Goal: Transaction & Acquisition: Register for event/course

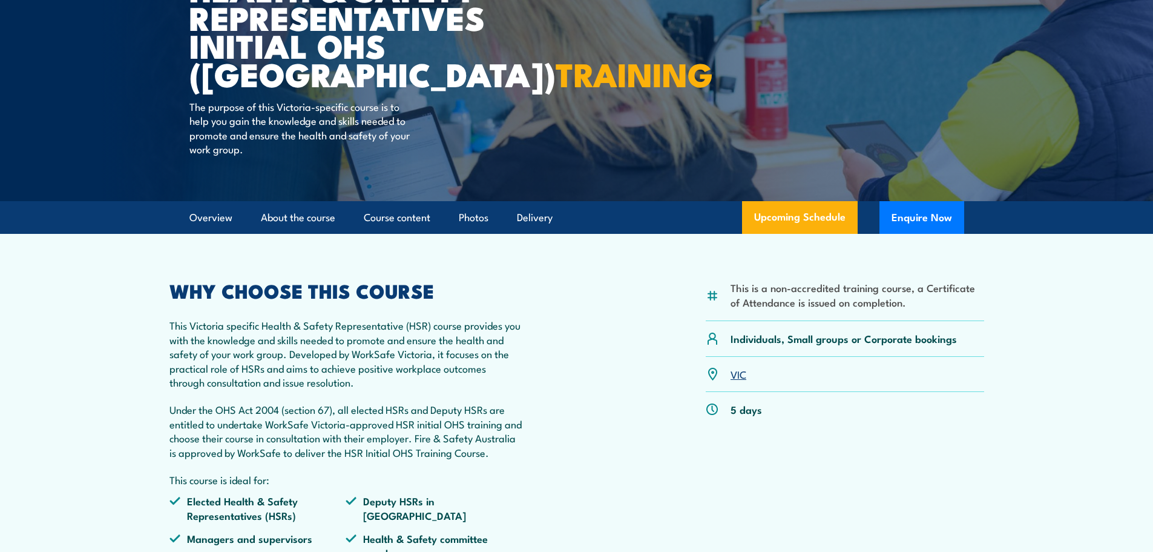
scroll to position [182, 0]
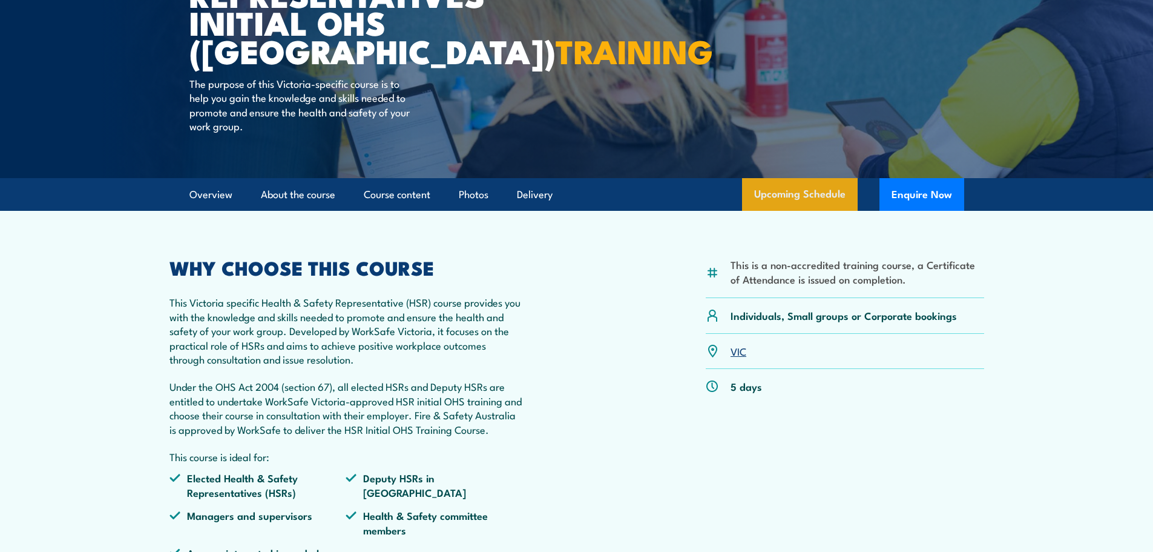
click at [832, 197] on link "Upcoming Schedule" at bounding box center [800, 194] width 116 height 33
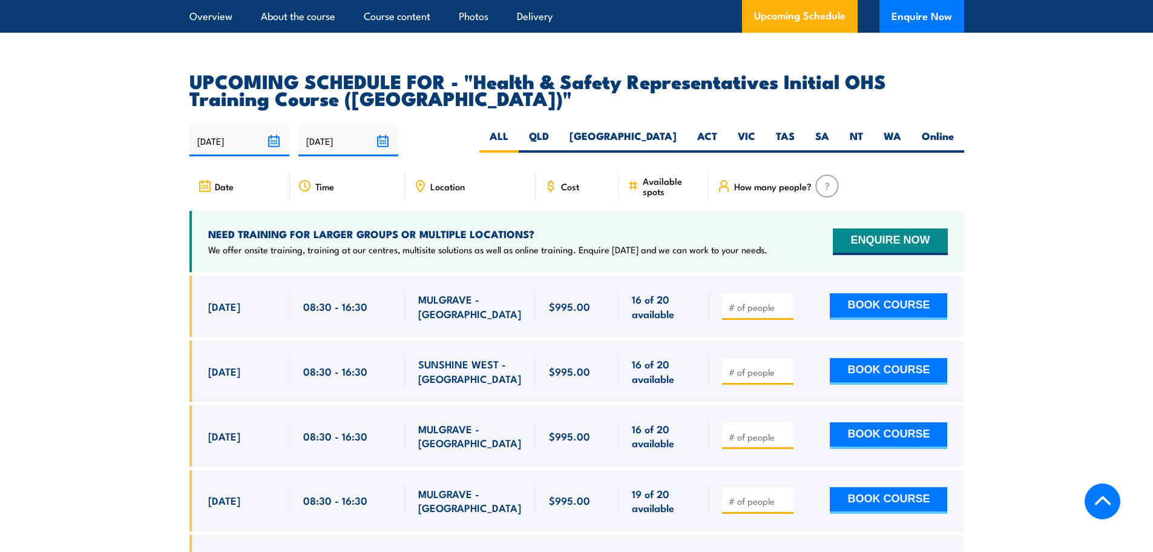
scroll to position [2104, 0]
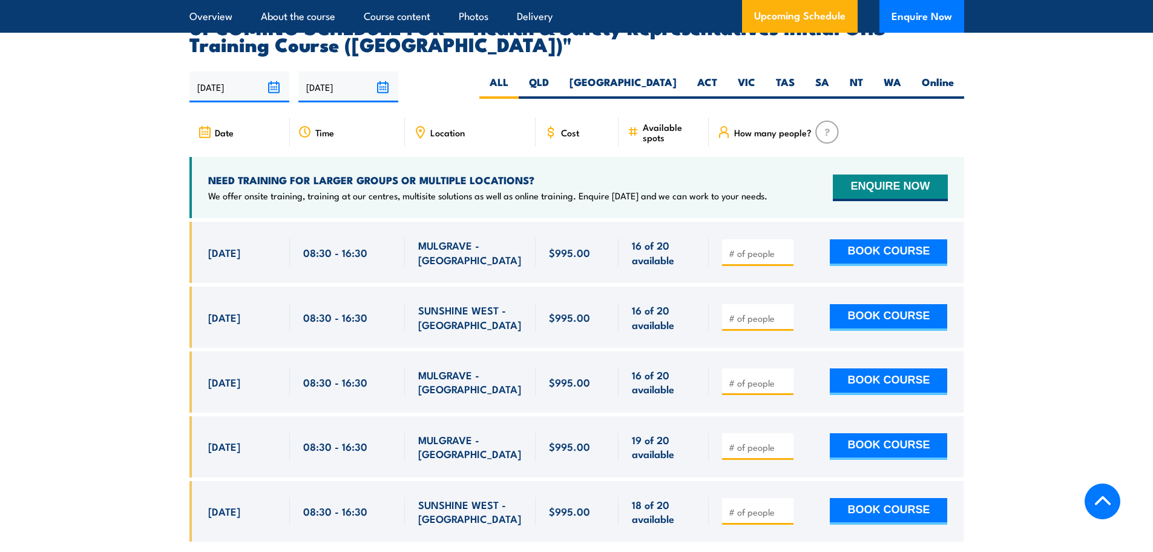
click at [771, 312] on input "number" at bounding box center [759, 318] width 61 height 12
type input "1"
click at [892, 304] on button "BOOK COURSE" at bounding box center [888, 317] width 117 height 27
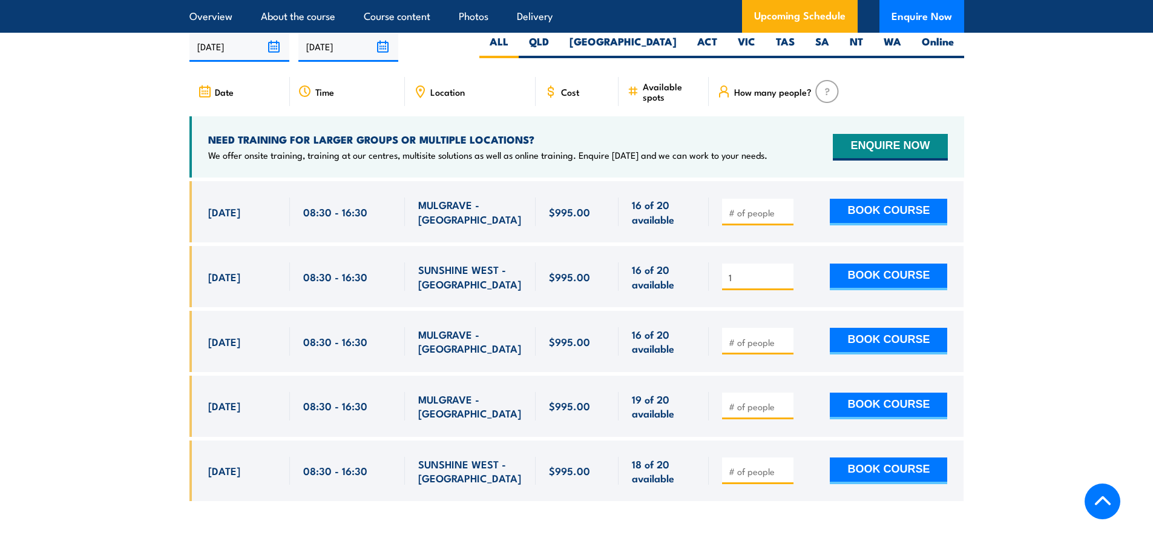
scroll to position [2164, 0]
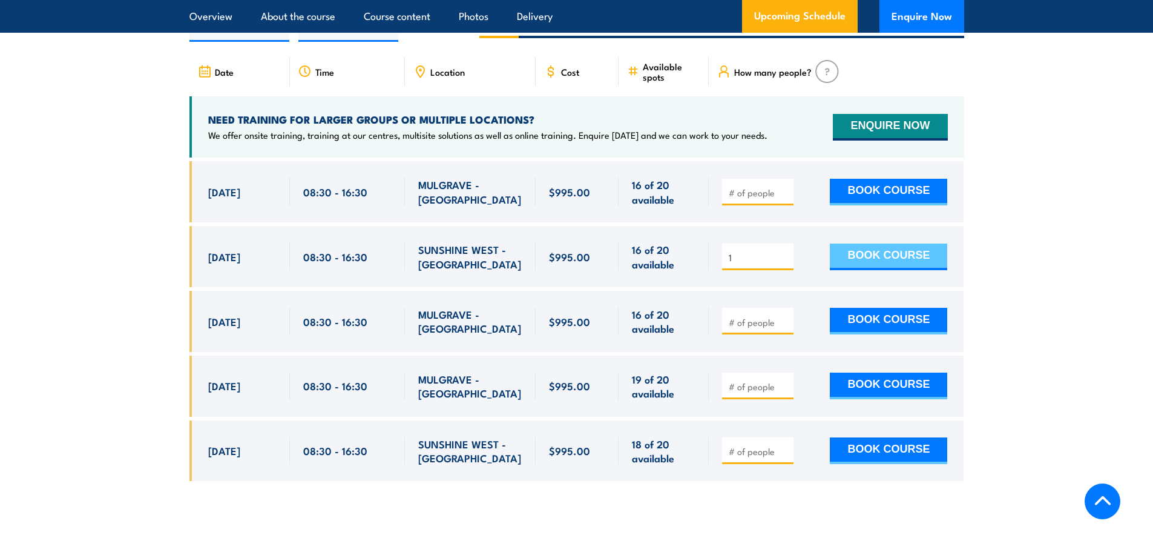
click at [873, 243] on button "BOOK COURSE" at bounding box center [888, 256] width 117 height 27
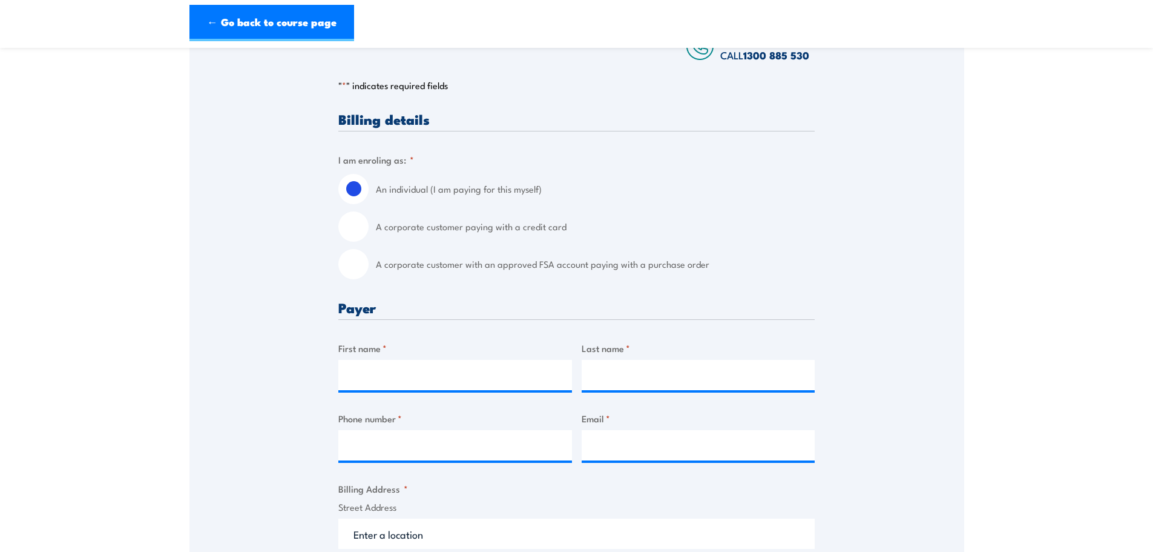
scroll to position [242, 0]
click at [357, 226] on input "A corporate customer paying with a credit card" at bounding box center [353, 226] width 30 height 30
radio input "true"
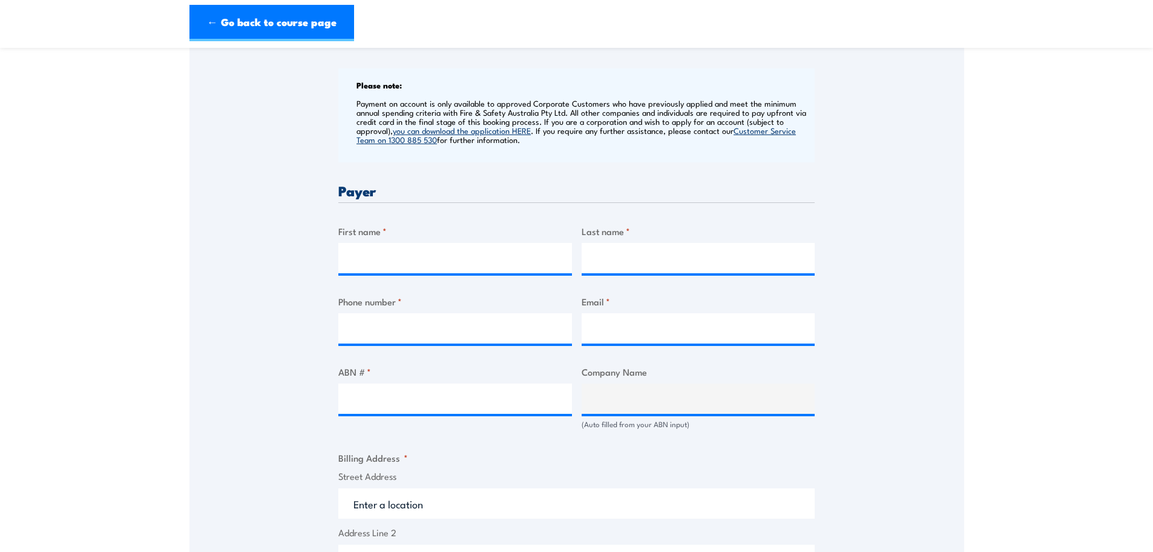
scroll to position [484, 0]
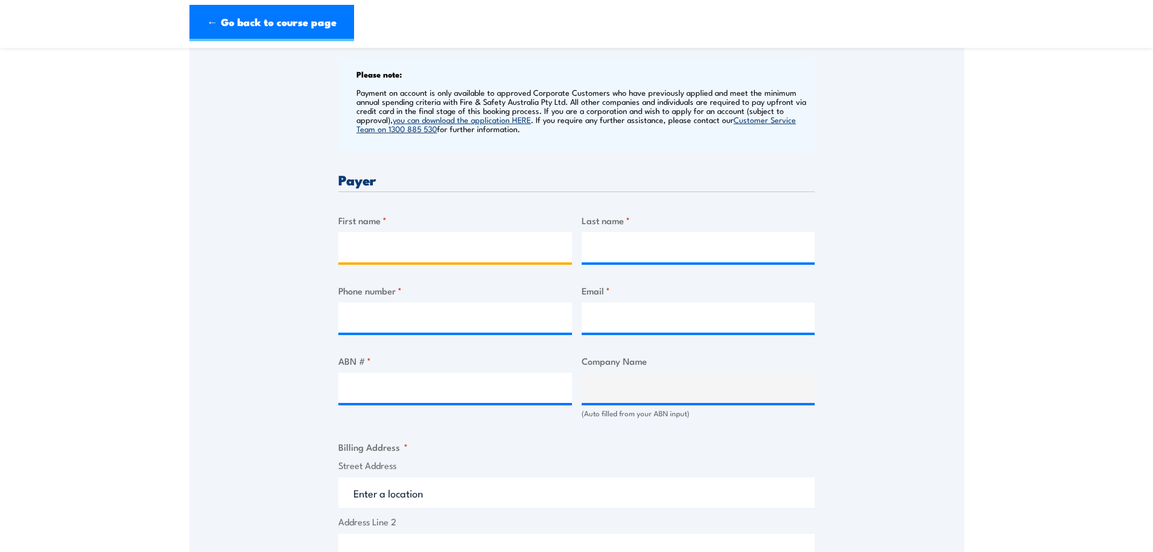
click at [376, 249] on input "First name *" at bounding box center [455, 247] width 234 height 30
type input "David"
type input "Snook"
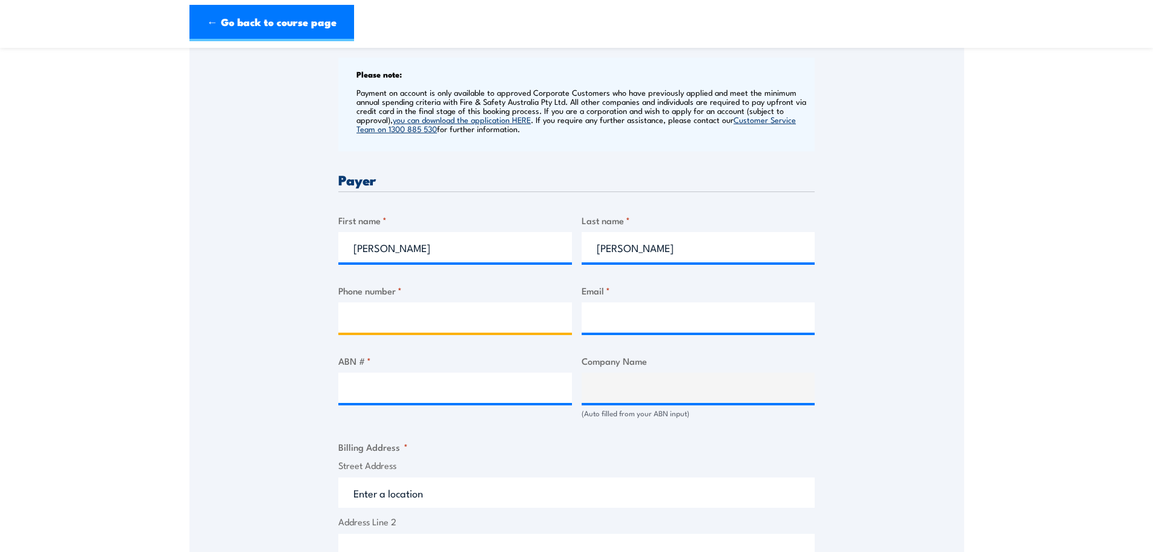
type input "0474244249"
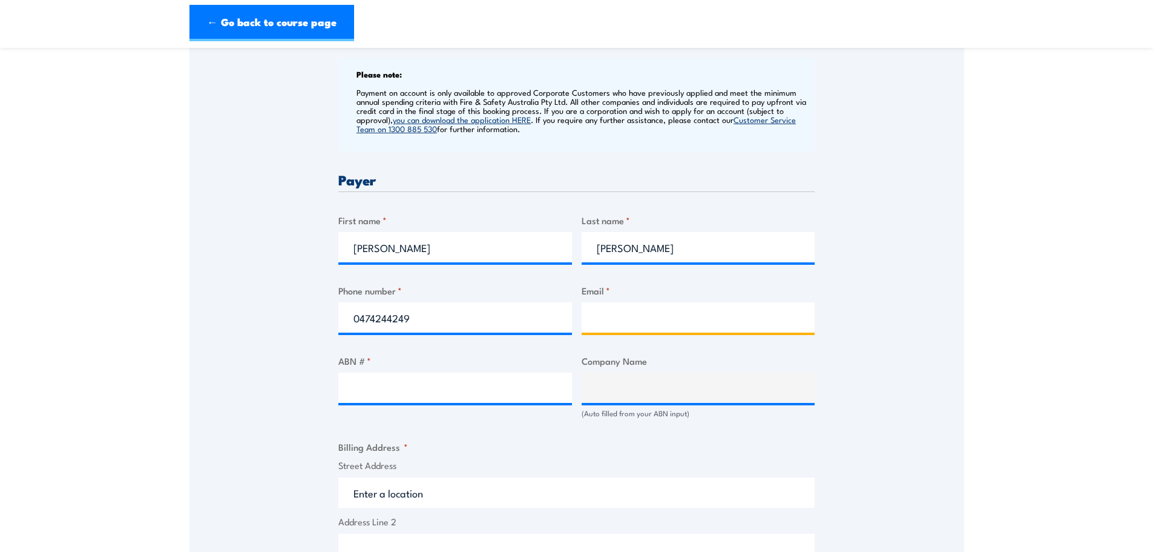
type input "david.snook@dulux.com.au"
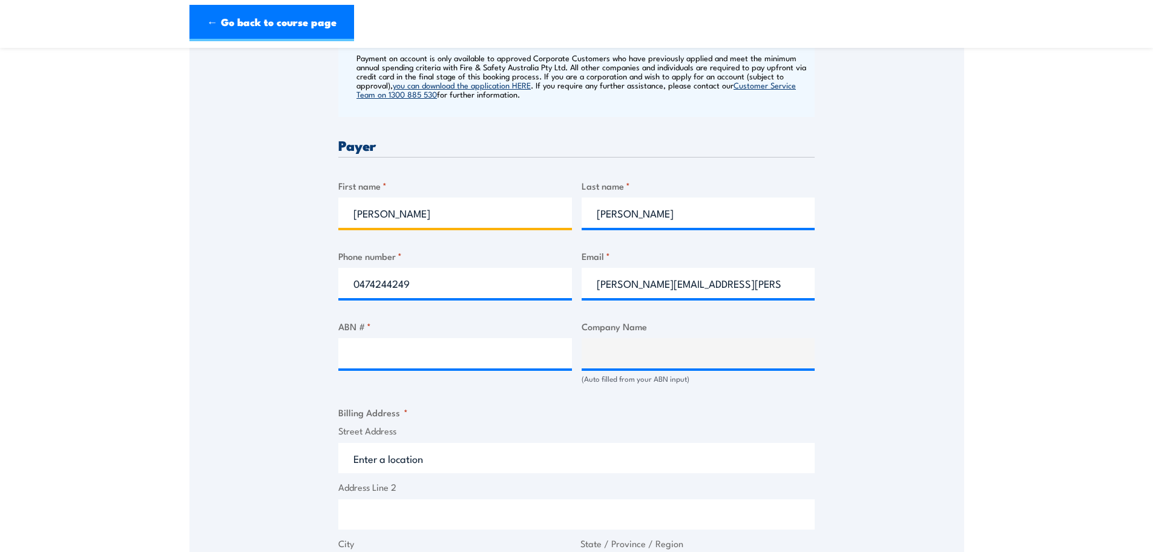
scroll to position [545, 0]
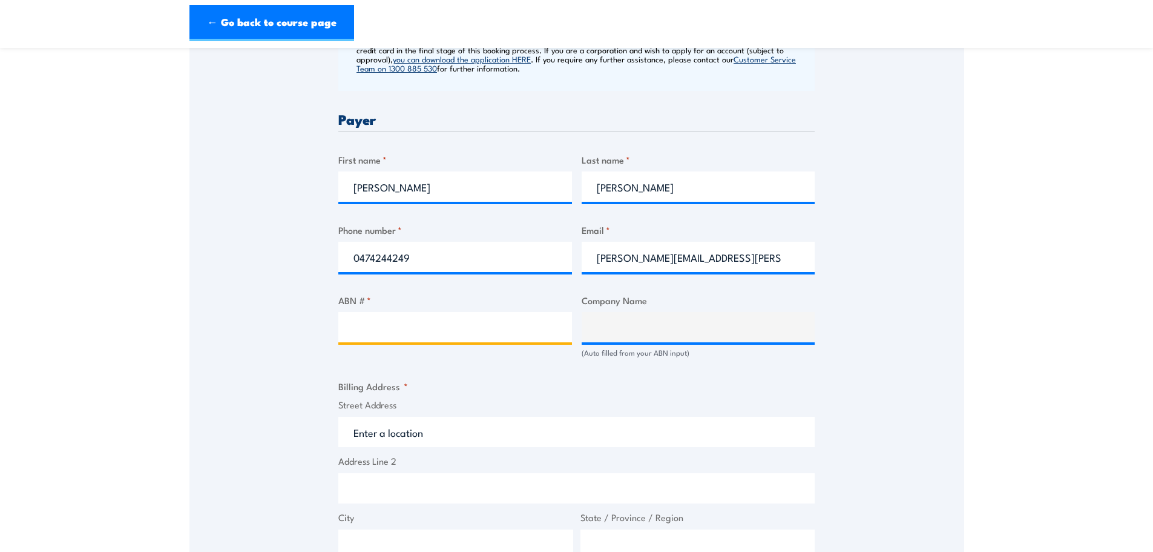
click at [444, 329] on input "ABN # *" at bounding box center [455, 327] width 234 height 30
click at [519, 325] on input "ABN # *" at bounding box center [455, 327] width 234 height 30
type input "67000049427"
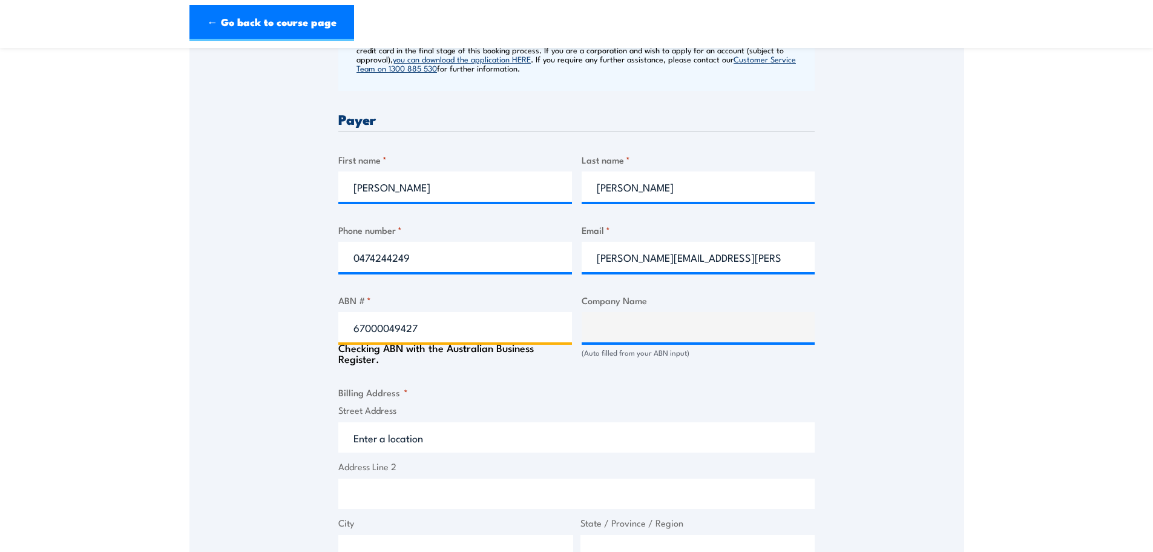
type input "DULUXGROUP (AUSTRALIA) PTY LTD"
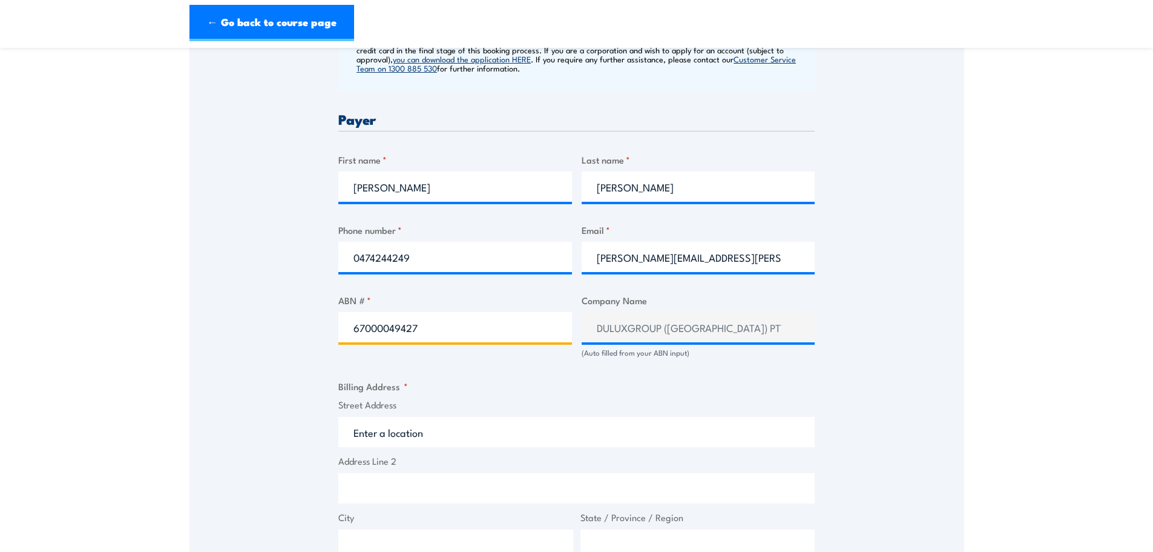
type input "67000049427"
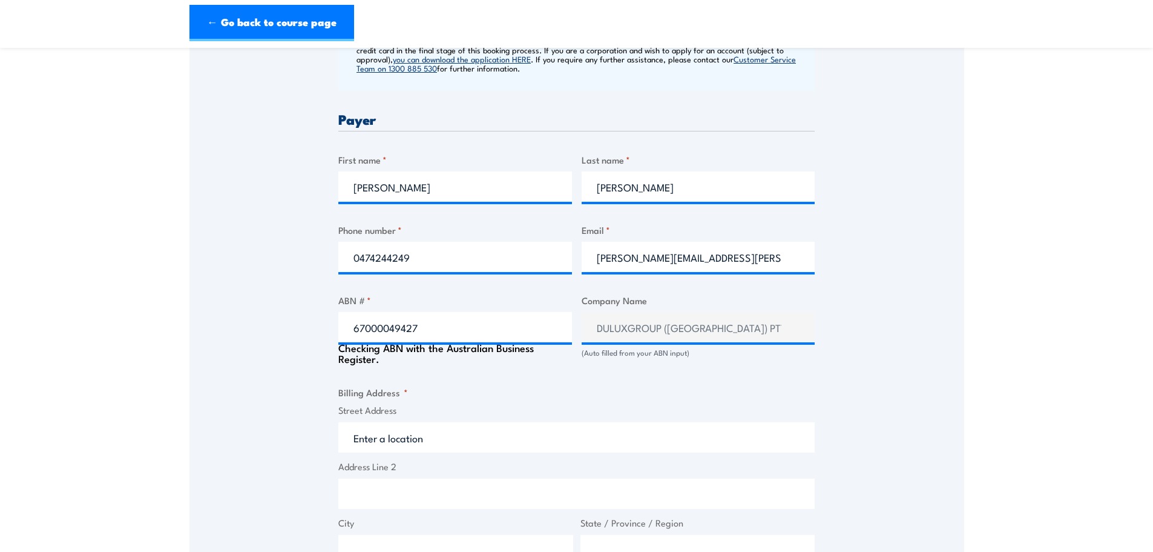
click at [866, 371] on div "Speak to a specialist CALL 1300 885 530 CALL 1300 885 530 " * " indicates requi…" at bounding box center [577, 327] width 775 height 1290
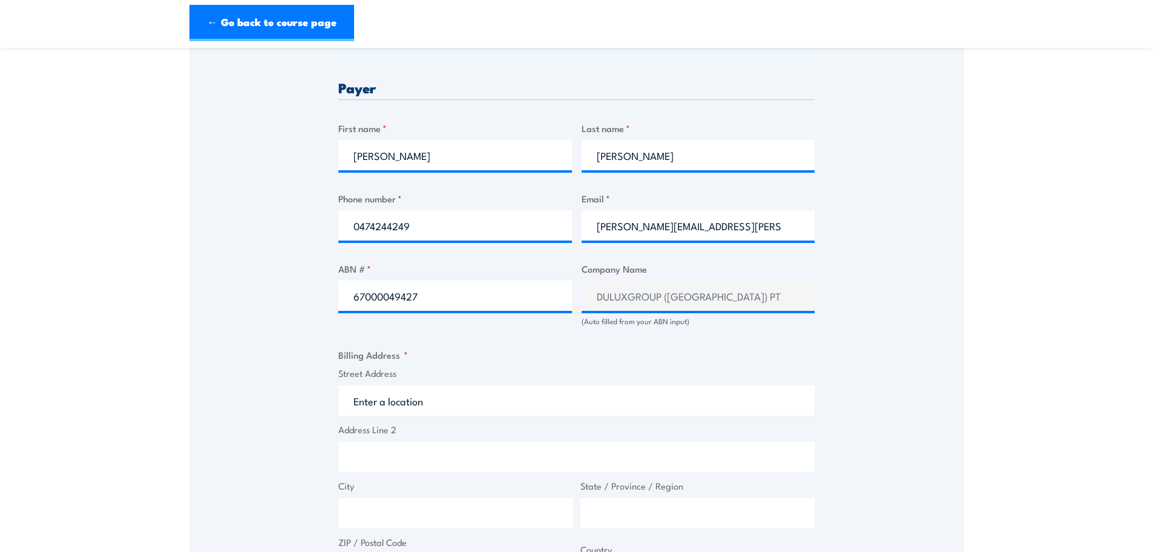
scroll to position [605, 0]
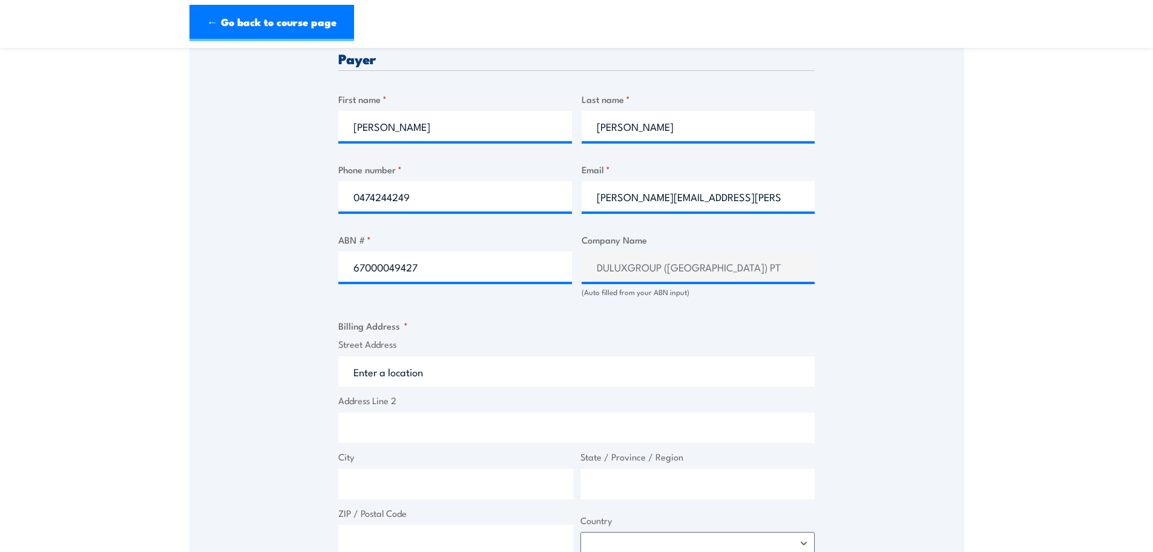
click at [420, 377] on input "Street Address" at bounding box center [576, 371] width 477 height 30
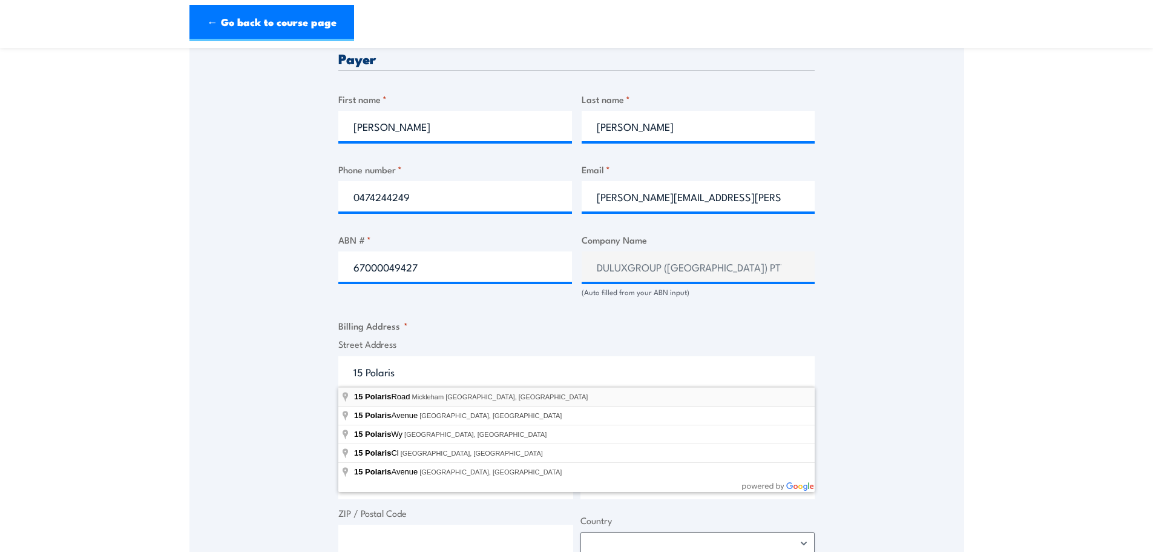
type input "15 Polaris Road, Mickleham VIC, Australia"
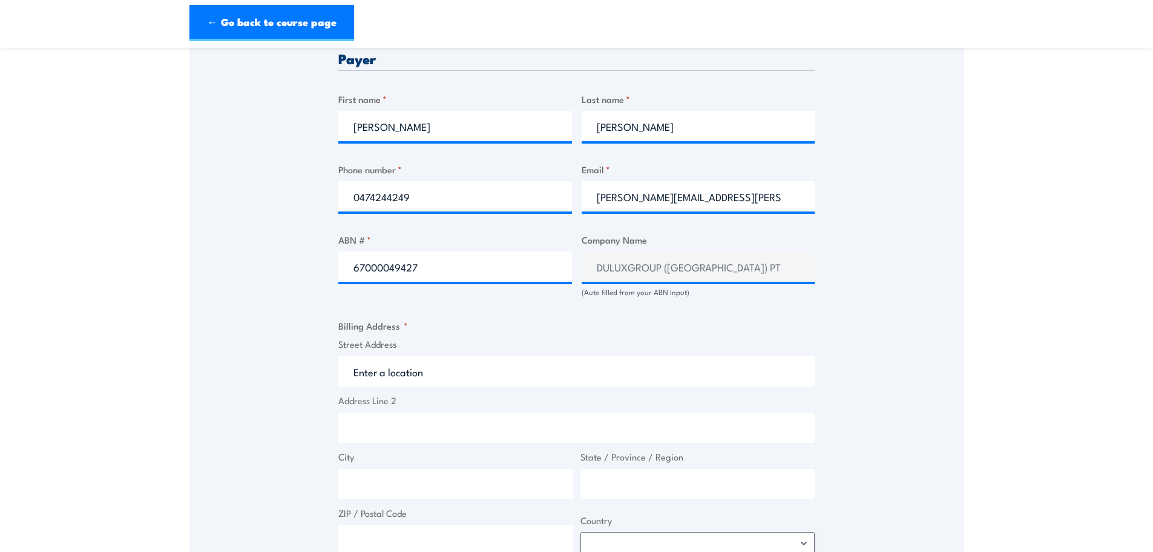
type input "15 Polaris Rd"
type input "Mickleham"
type input "Victoria"
type input "3064"
select select "Australia"
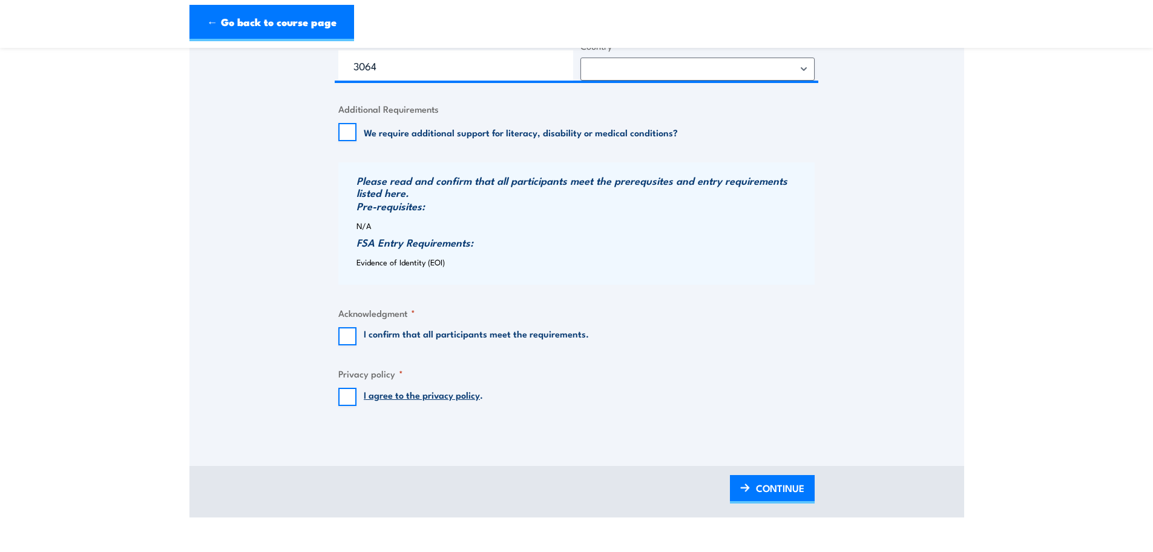
scroll to position [1090, 0]
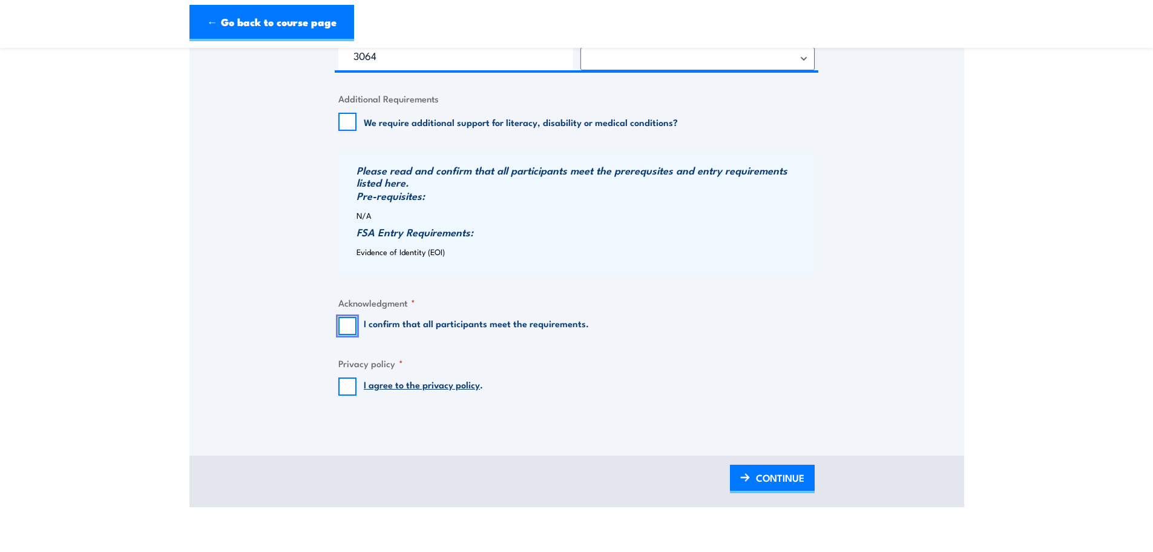
click at [352, 324] on input "I confirm that all participants meet the requirements." at bounding box center [347, 326] width 18 height 18
checkbox input "true"
click at [353, 386] on input "I agree to the privacy policy ." at bounding box center [347, 386] width 18 height 18
checkbox input "true"
click at [785, 477] on span "CONTINUE" at bounding box center [780, 477] width 48 height 32
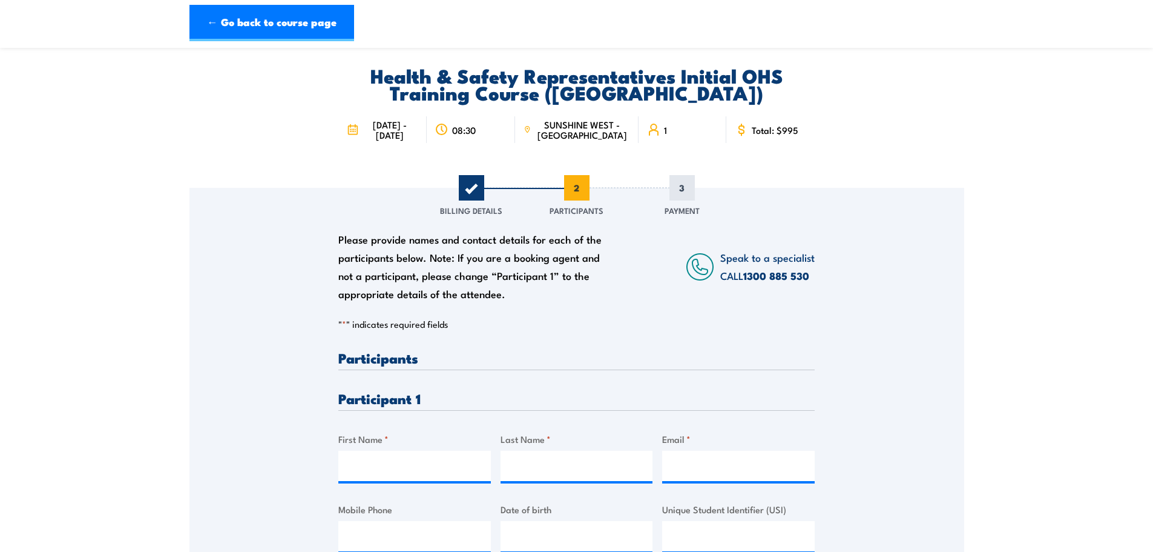
scroll to position [61, 0]
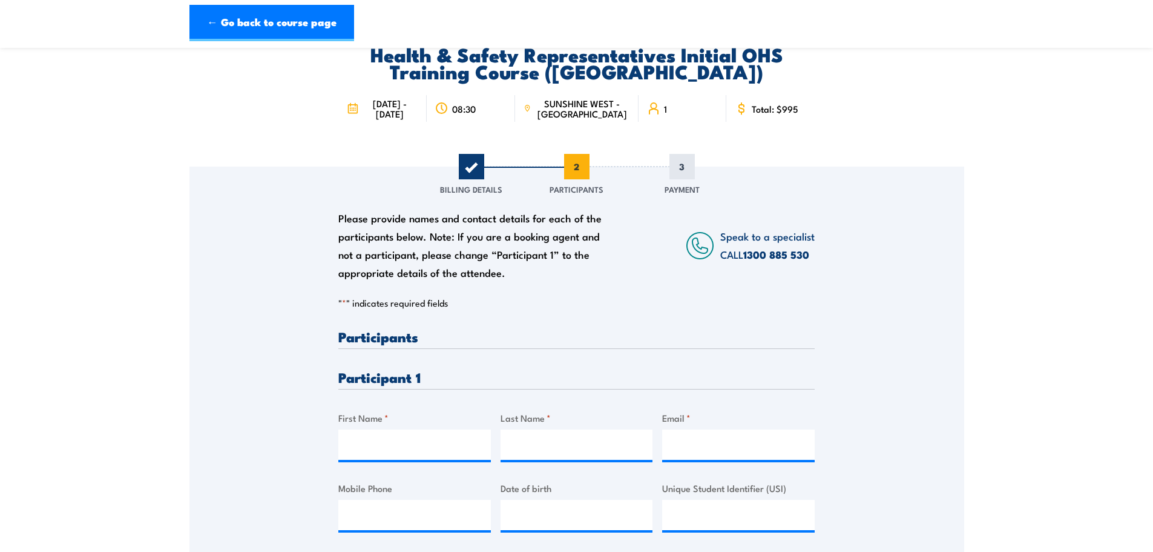
click at [395, 341] on h3 "Participants" at bounding box center [576, 336] width 477 height 14
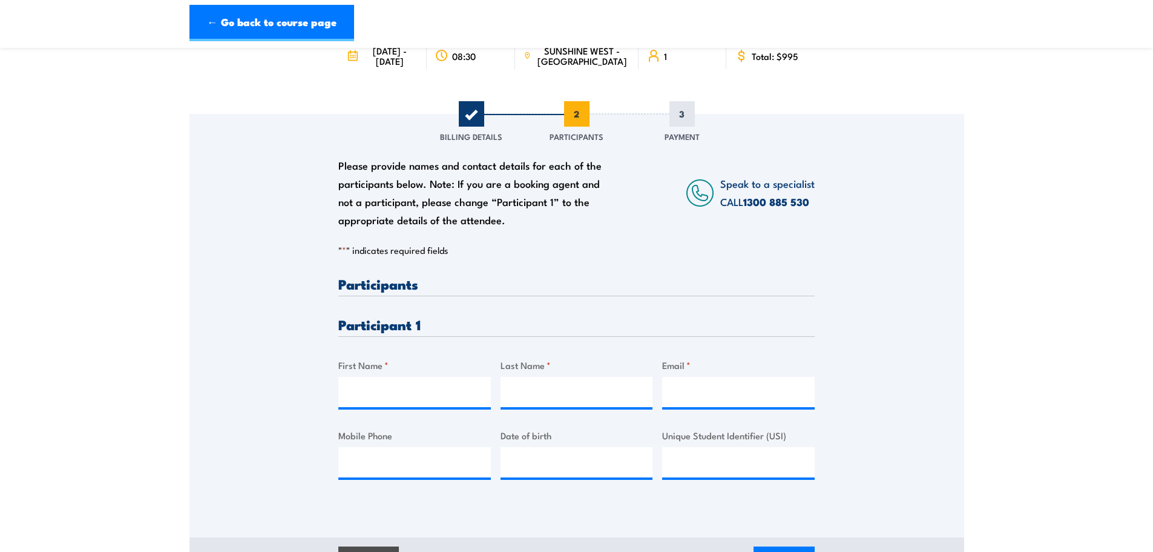
scroll to position [182, 0]
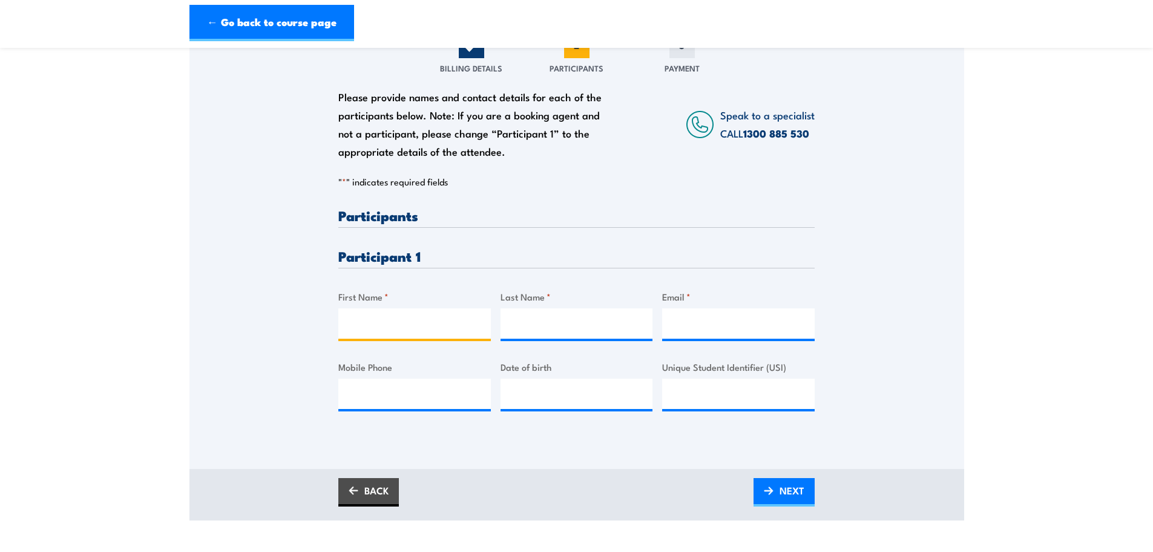
click at [391, 329] on input "First Name *" at bounding box center [414, 323] width 153 height 30
type input "Charlie"
type input "Gauci"
paste input "charlie.gauci@dulux.com.au"
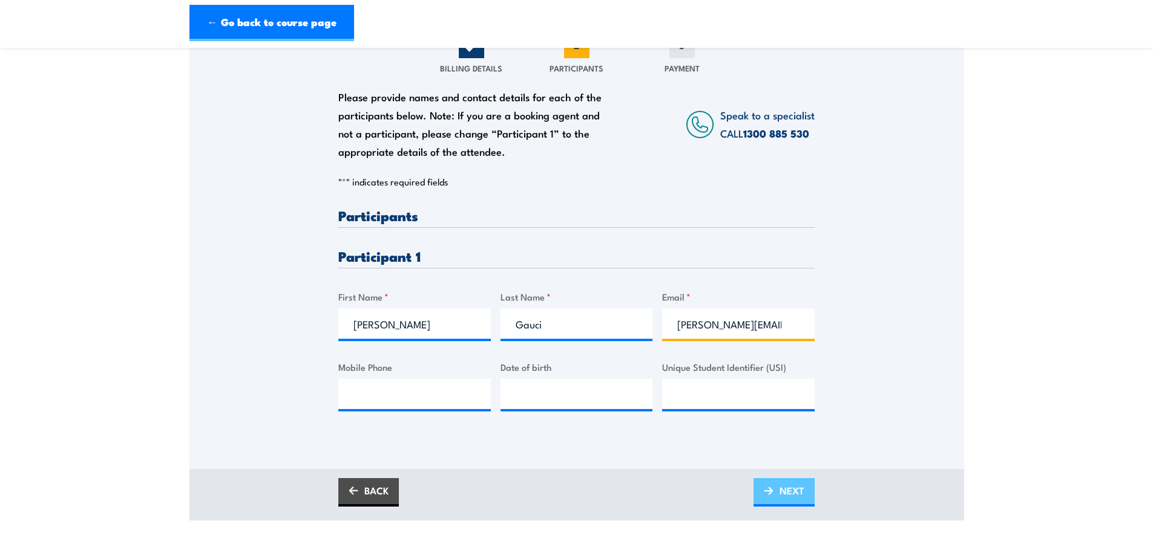
type input "charlie.gauci@dulux.com.au"
click at [790, 495] on span "NEXT" at bounding box center [792, 490] width 25 height 32
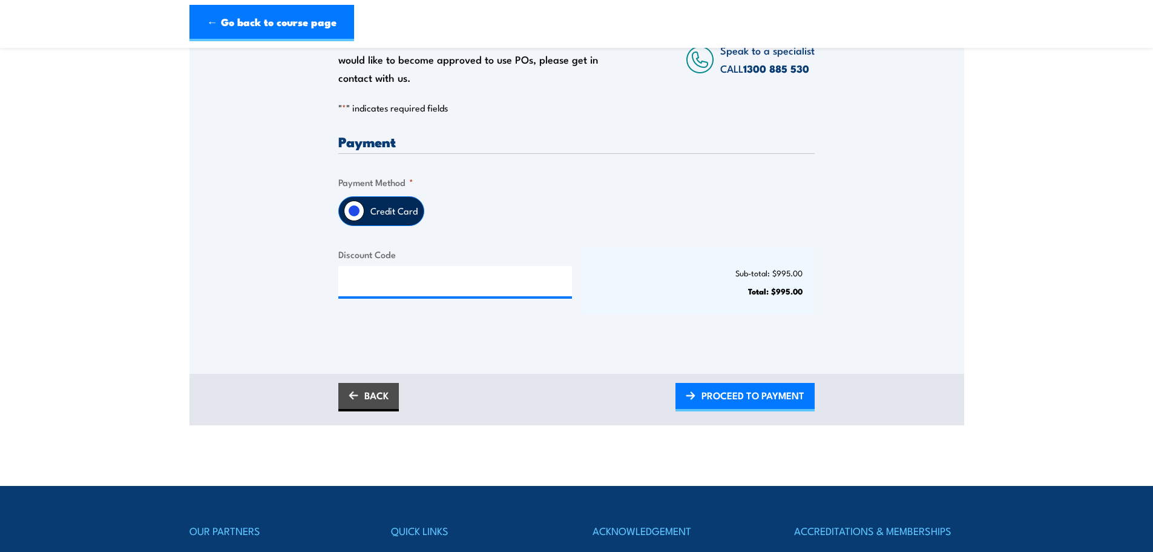
scroll to position [242, 0]
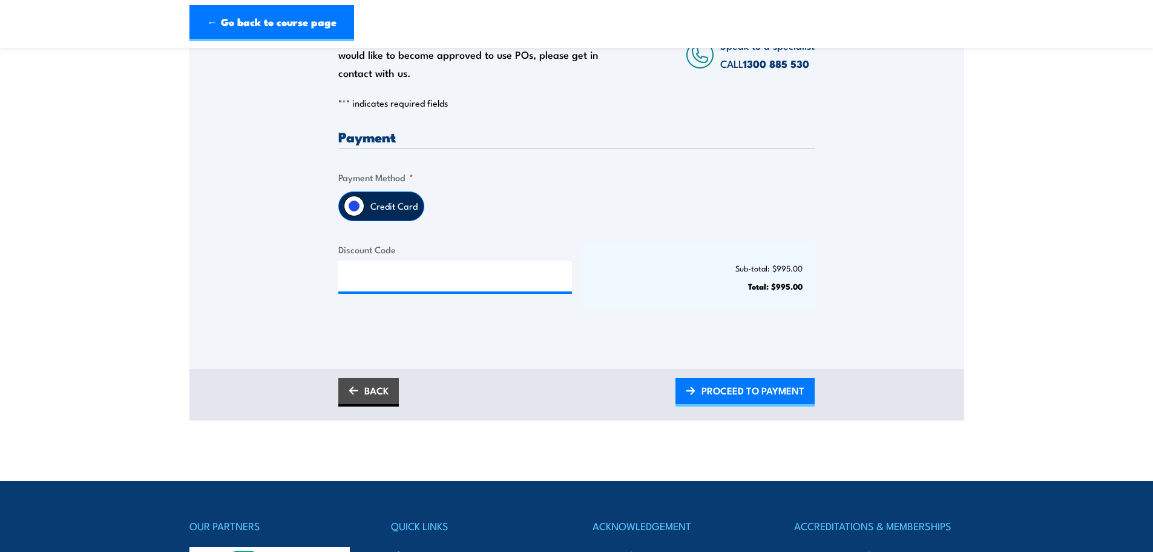
click at [383, 209] on label "Credit Card" at bounding box center [394, 206] width 59 height 28
click at [365, 209] on input "Credit Card" at bounding box center [354, 206] width 21 height 21
click at [785, 395] on span "PROCEED TO PAYMENT" at bounding box center [753, 390] width 103 height 32
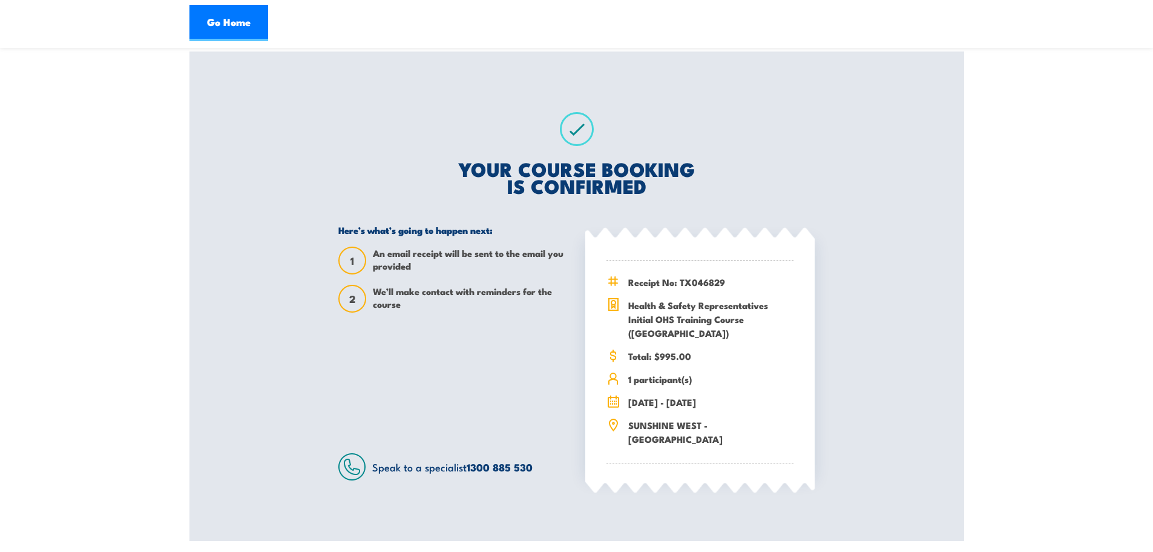
scroll to position [182, 0]
